Goal: Book appointment/travel/reservation

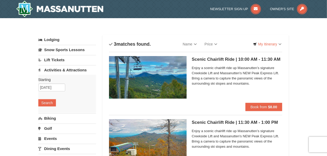
click at [213, 124] on h5 "Scenic Chairlift Ride | 11:30 AM - 1:00 PM Massanutten Scenic Chairlift Rides" at bounding box center [237, 122] width 91 height 5
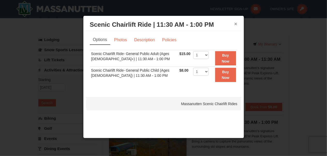
click at [236, 24] on button "×" at bounding box center [235, 23] width 3 height 5
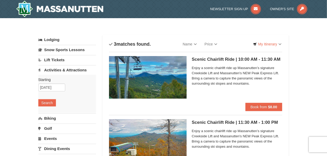
click at [54, 138] on link "Events" at bounding box center [67, 138] width 58 height 10
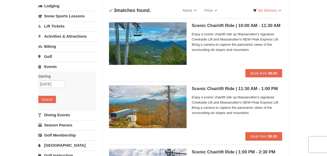
scroll to position [34, 0]
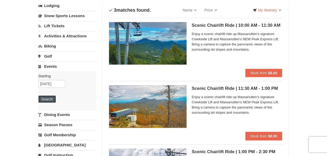
click at [44, 97] on button "Search" at bounding box center [47, 98] width 18 height 7
